Goal: Information Seeking & Learning: Learn about a topic

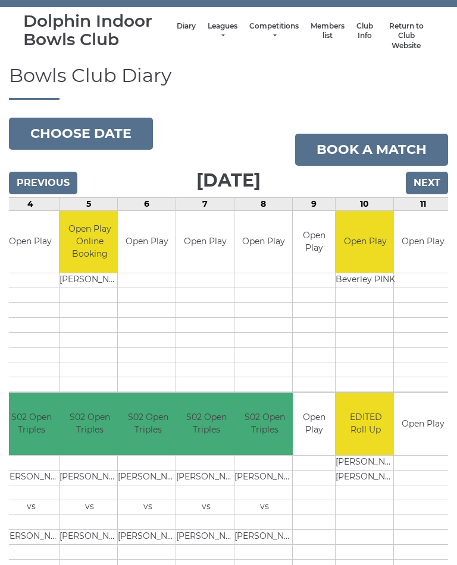
scroll to position [47, 0]
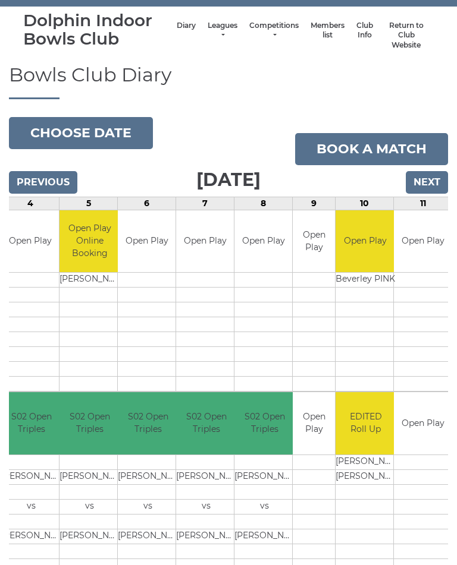
click at [210, 27] on link "Leagues" at bounding box center [223, 31] width 30 height 20
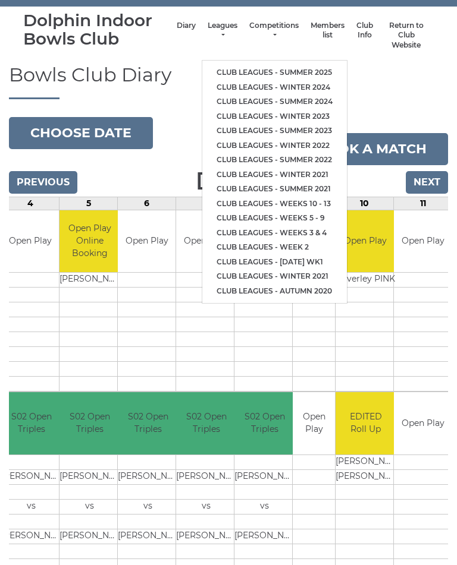
click at [287, 65] on link "Club leagues - Summer 2025" at bounding box center [274, 72] width 144 height 15
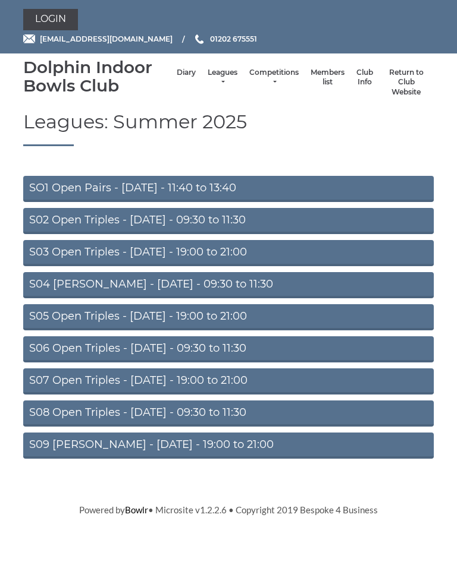
click at [235, 219] on link "S02 Open Triples - Tuesday - 09:30 to 11:30" at bounding box center [228, 221] width 410 height 26
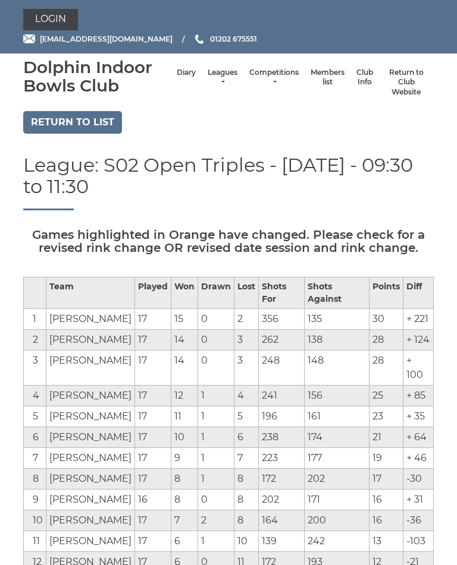
click at [417, 531] on td "-103" at bounding box center [418, 541] width 30 height 21
click at [437, 191] on div "League: S02 Open Triples - Tuesday - 09:30 to 11:30" at bounding box center [228, 191] width 428 height 73
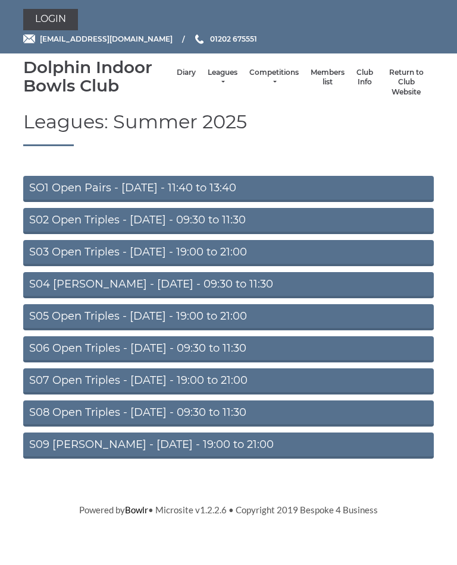
click at [252, 288] on link "S04 [PERSON_NAME] - [DATE] - 09:30 to 11:30" at bounding box center [228, 285] width 410 height 26
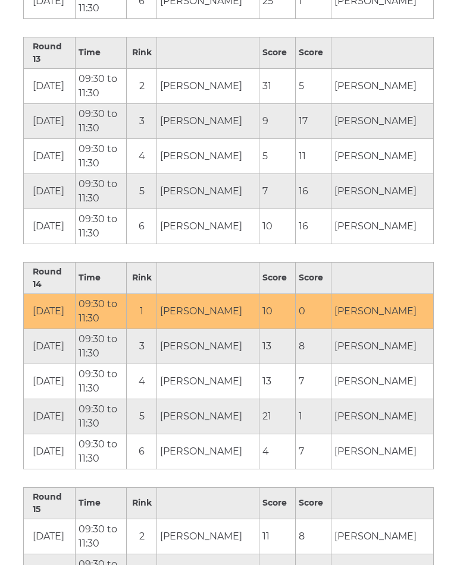
scroll to position [3026, 0]
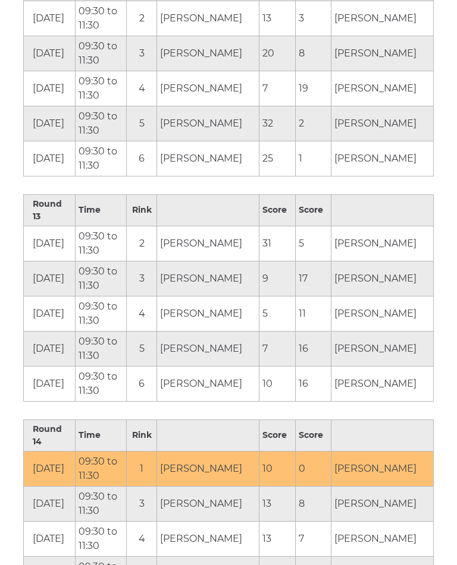
click at [387, 331] on td "[PERSON_NAME]" at bounding box center [382, 348] width 102 height 35
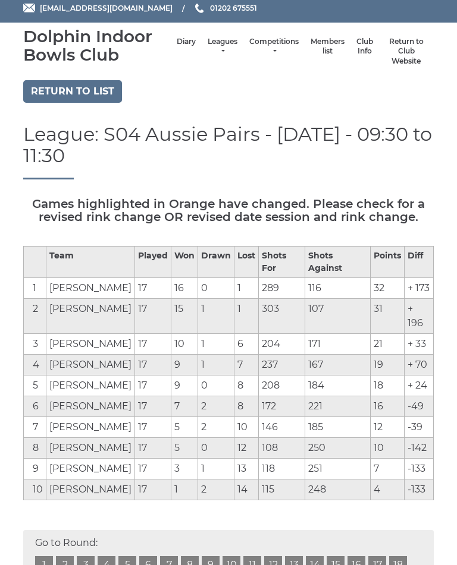
scroll to position [0, 0]
